Goal: Task Accomplishment & Management: Manage account settings

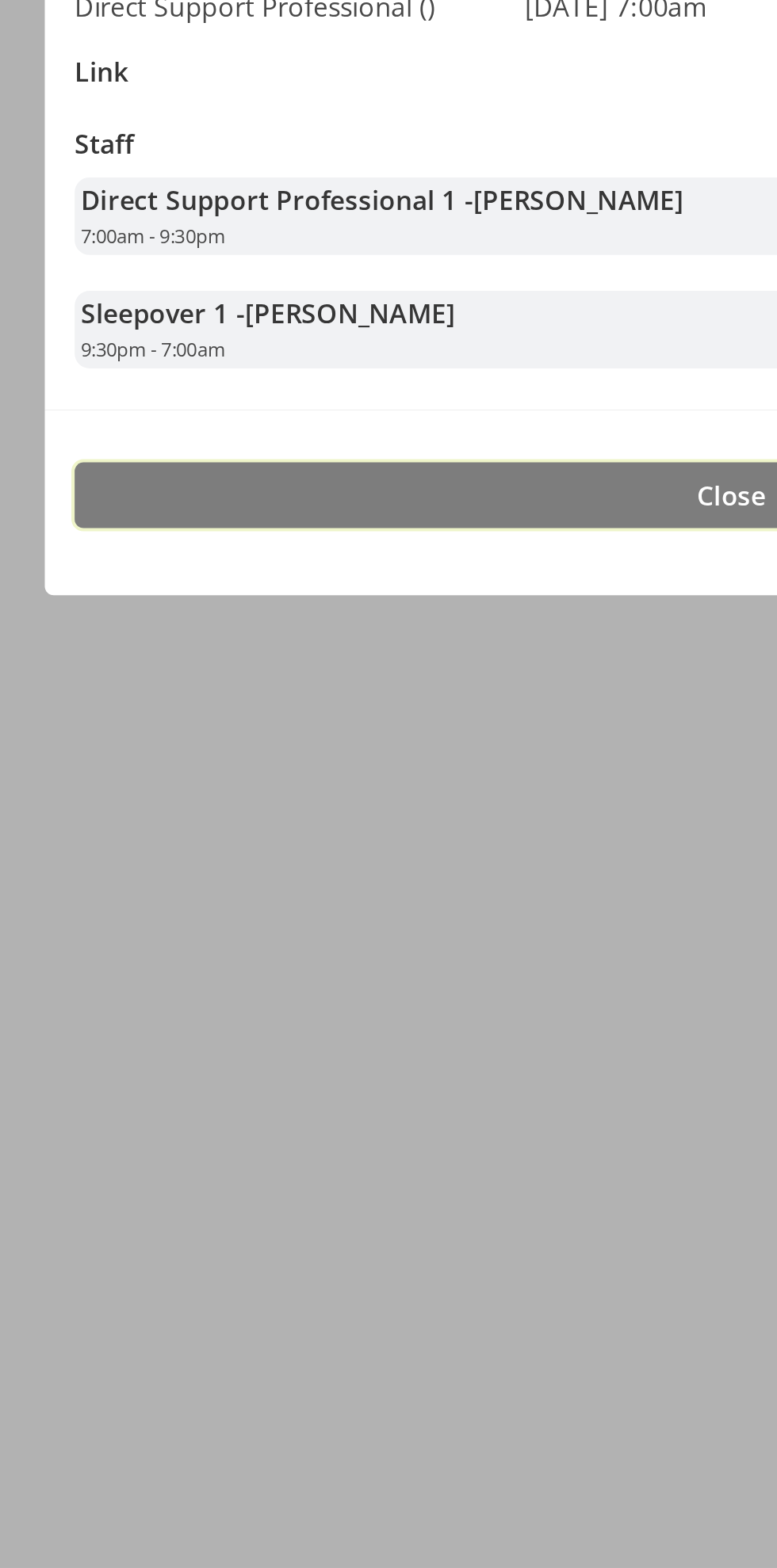
click at [337, 989] on button "Close" at bounding box center [388, 998] width 697 height 35
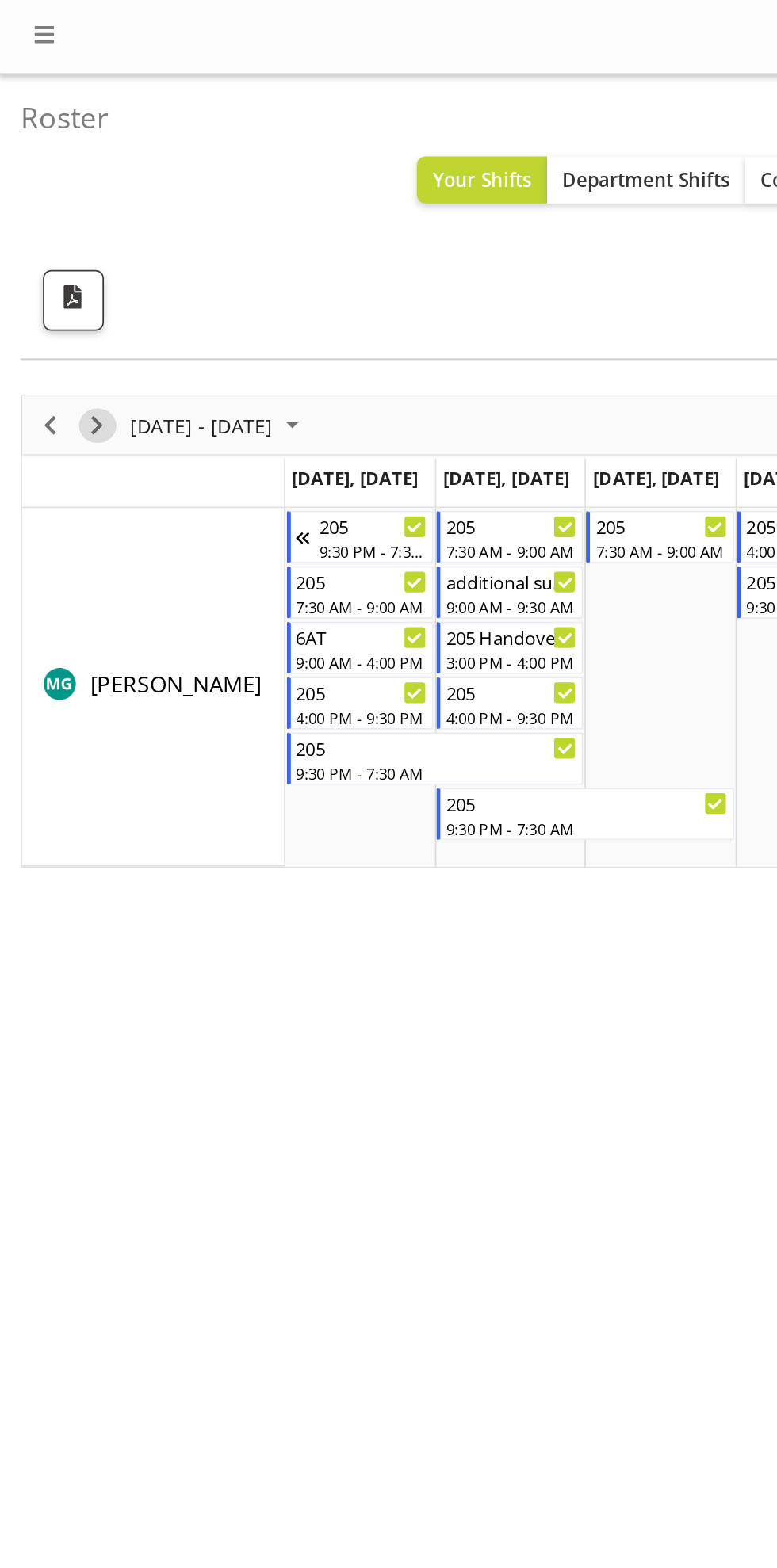
click at [55, 241] on span "Next" at bounding box center [55, 243] width 19 height 20
